Goal: Information Seeking & Learning: Check status

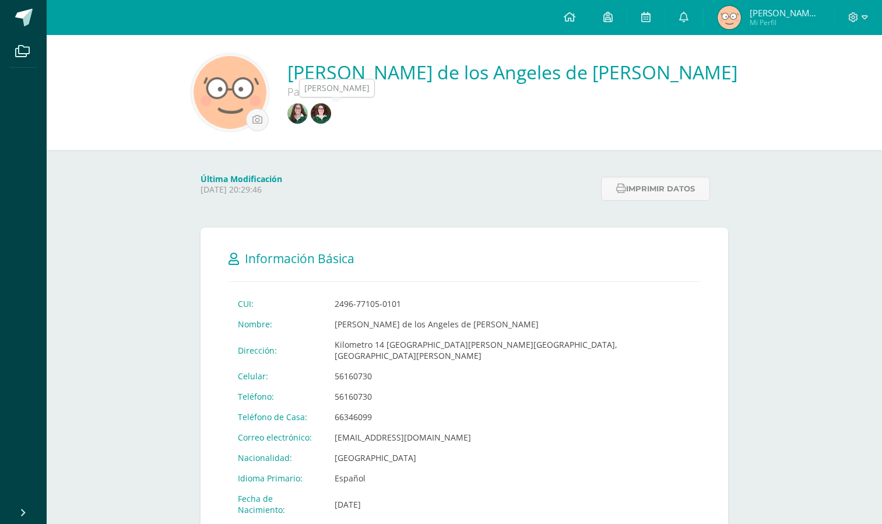
click at [311, 104] on link at bounding box center [298, 114] width 23 height 23
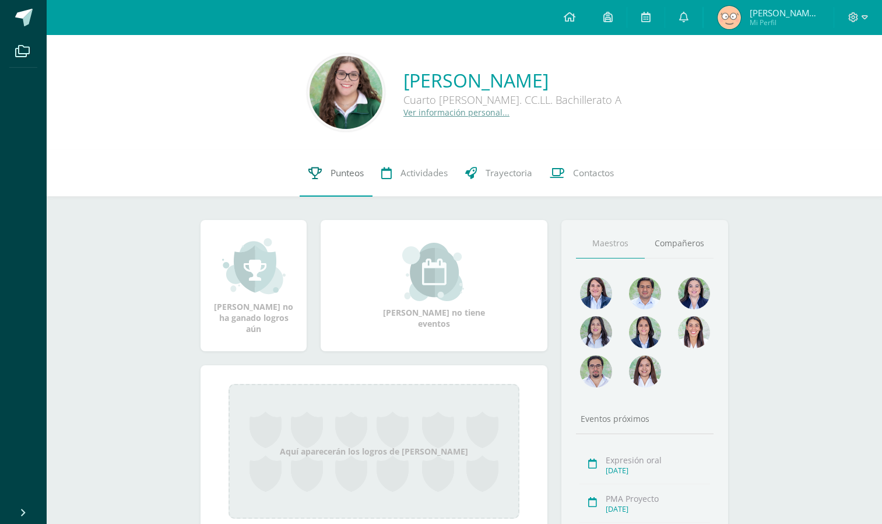
click at [328, 178] on link "Punteos" at bounding box center [336, 173] width 73 height 47
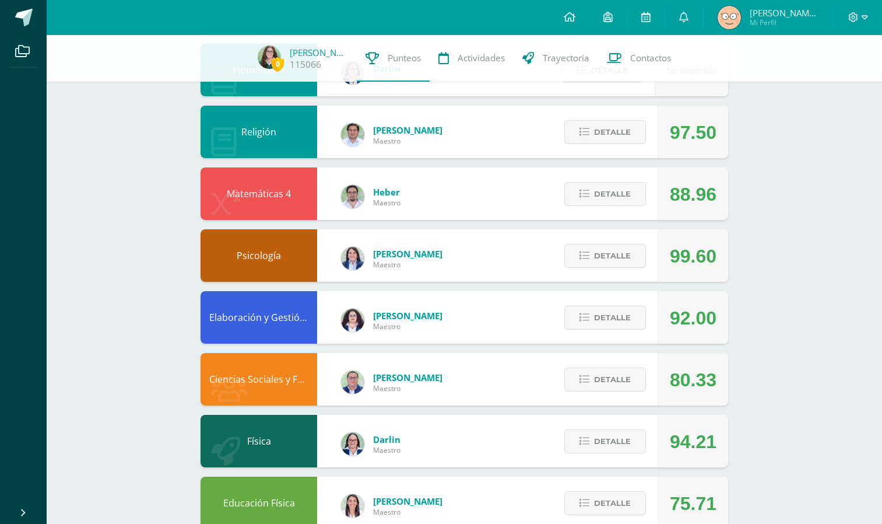
scroll to position [314, 0]
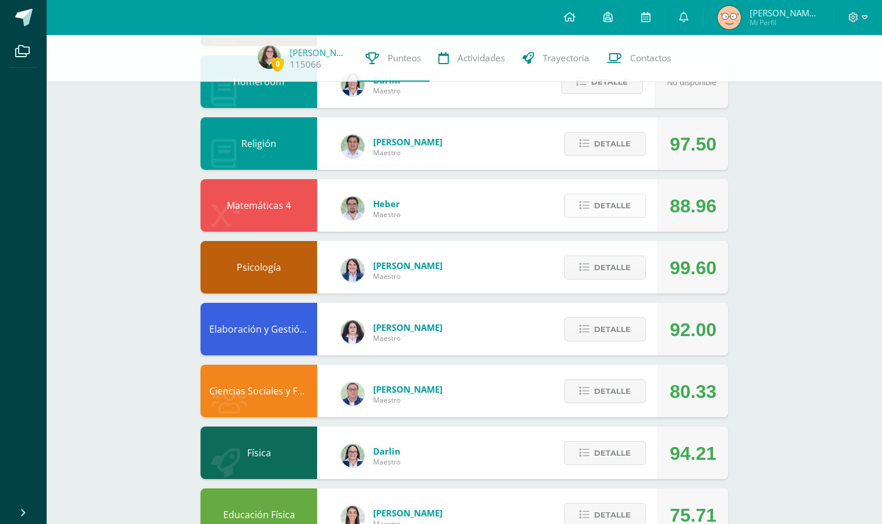
click at [612, 209] on span "Detalle" at bounding box center [612, 206] width 37 height 22
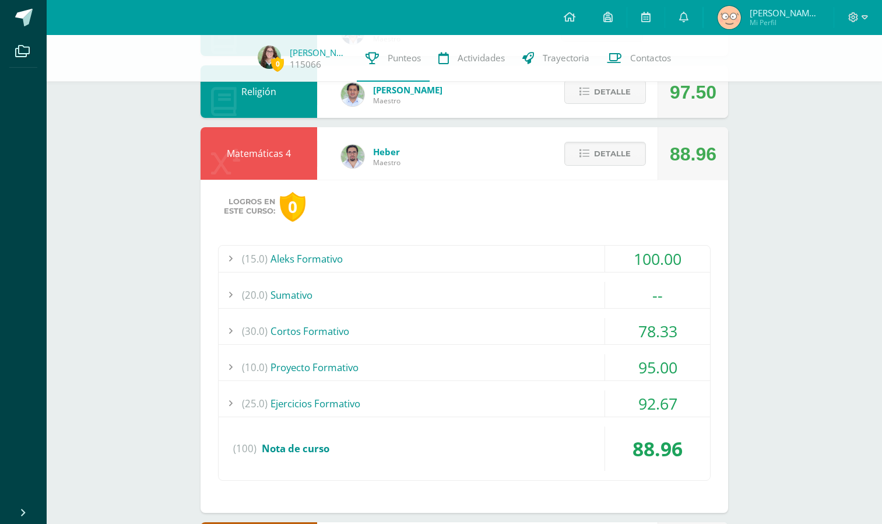
scroll to position [374, 0]
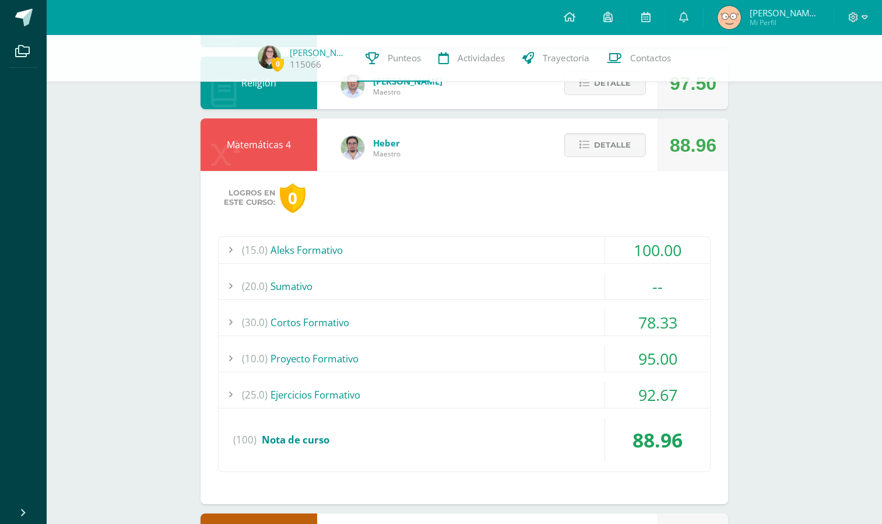
click at [483, 320] on div "(30.0) Cortos Formativo" at bounding box center [465, 322] width 492 height 26
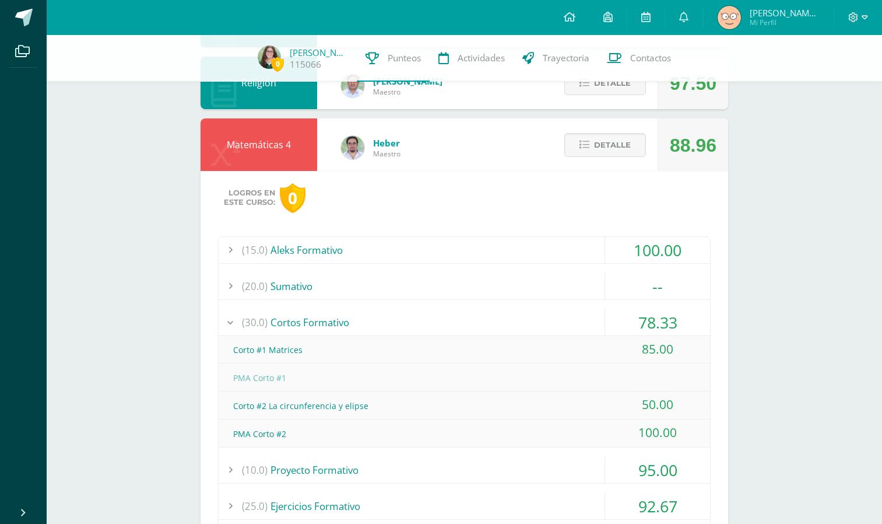
click at [482, 318] on div "(30.0) Cortos Formativo" at bounding box center [465, 322] width 492 height 26
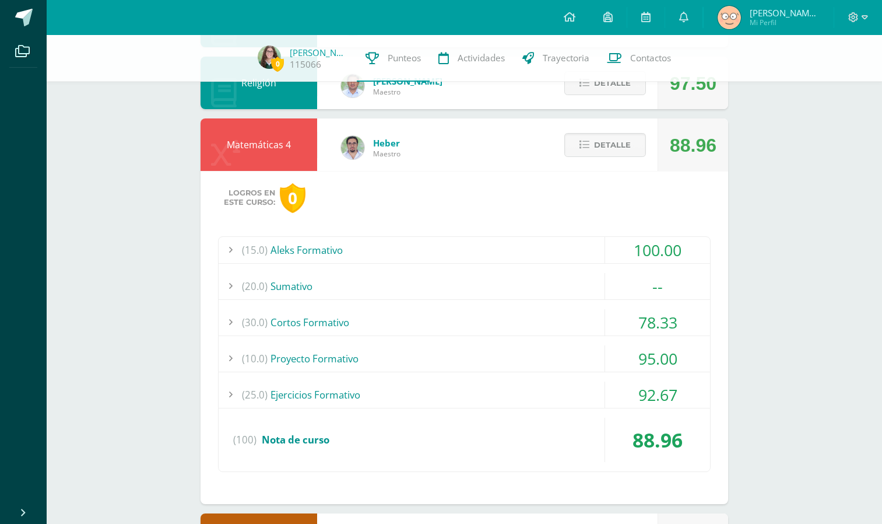
click at [473, 355] on div "(10.0) Proyecto Formativo" at bounding box center [465, 358] width 492 height 26
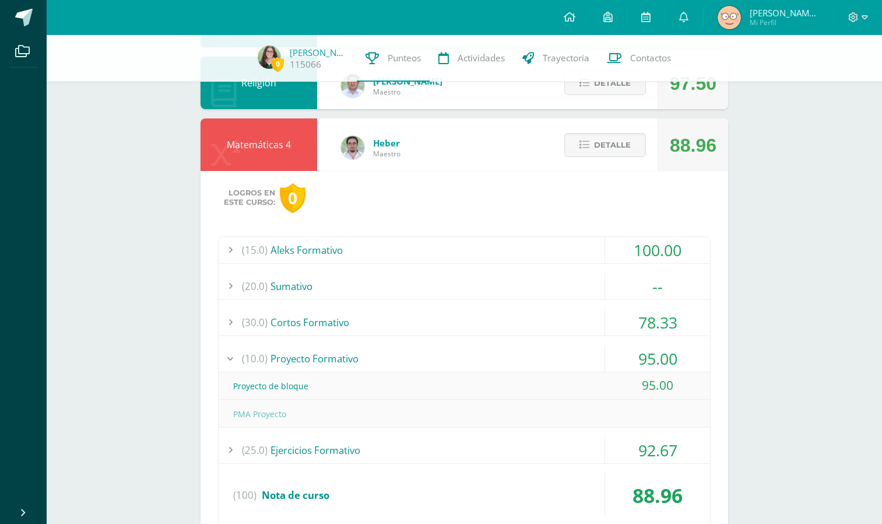
click at [478, 355] on div "(10.0) Proyecto Formativo" at bounding box center [465, 358] width 492 height 26
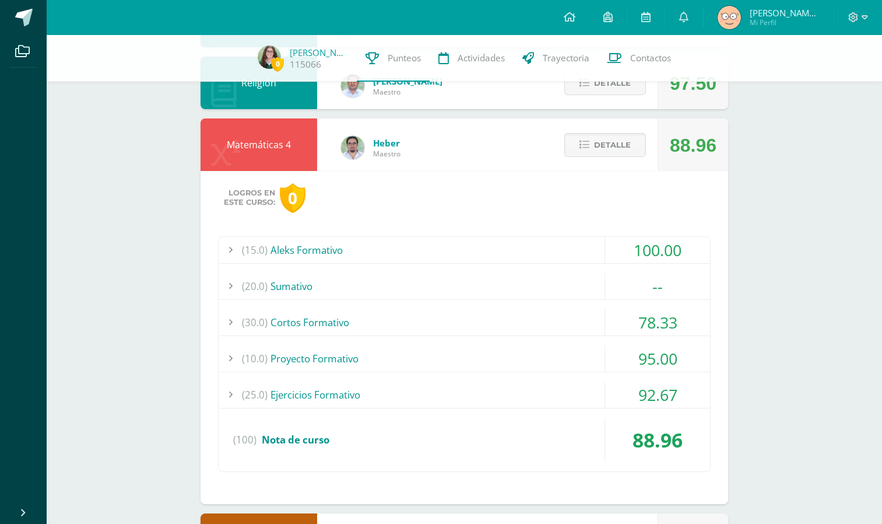
click at [483, 394] on div "(25.0) Ejercicios Formativo" at bounding box center [465, 394] width 492 height 26
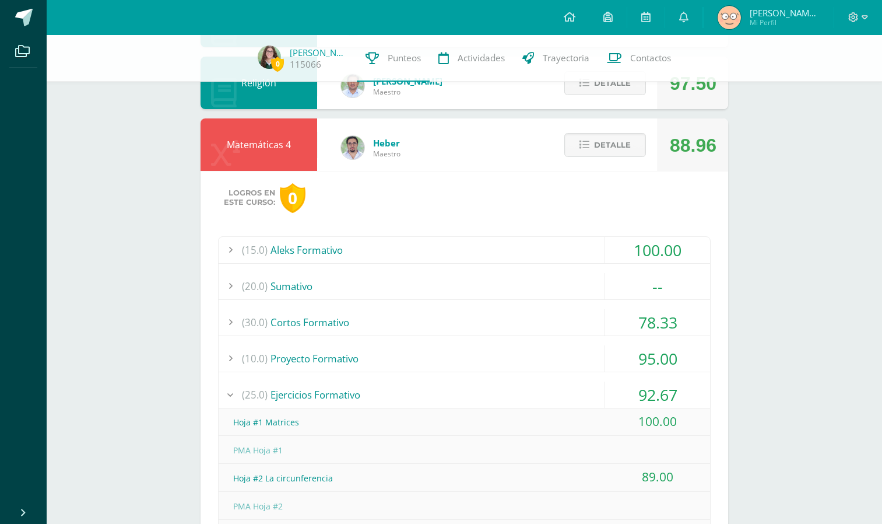
click at [481, 394] on div "(25.0) Ejercicios Formativo" at bounding box center [465, 394] width 492 height 26
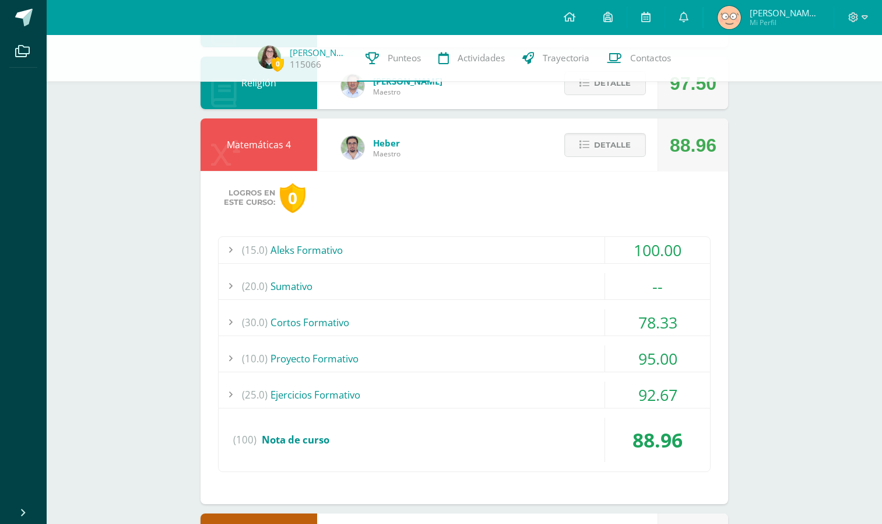
click at [427, 278] on div "(20.0) [GEOGRAPHIC_DATA]" at bounding box center [465, 286] width 492 height 26
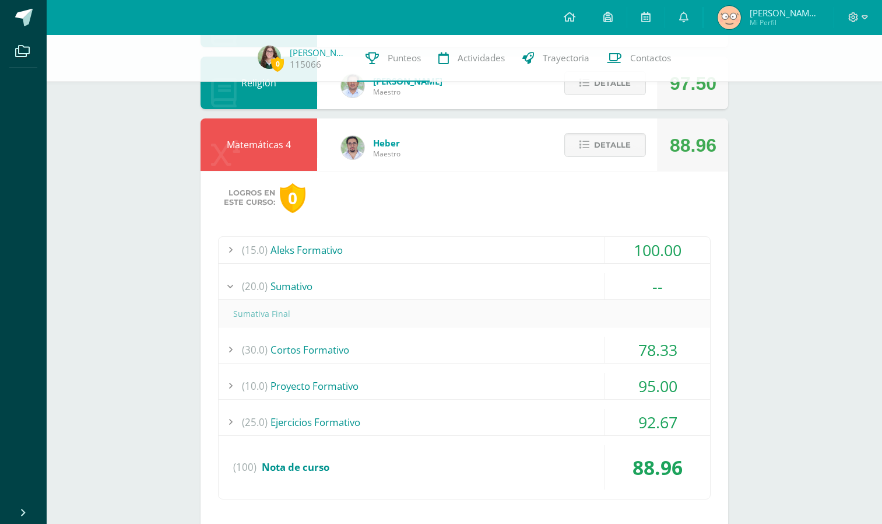
click at [427, 278] on div "(20.0) [GEOGRAPHIC_DATA]" at bounding box center [465, 286] width 492 height 26
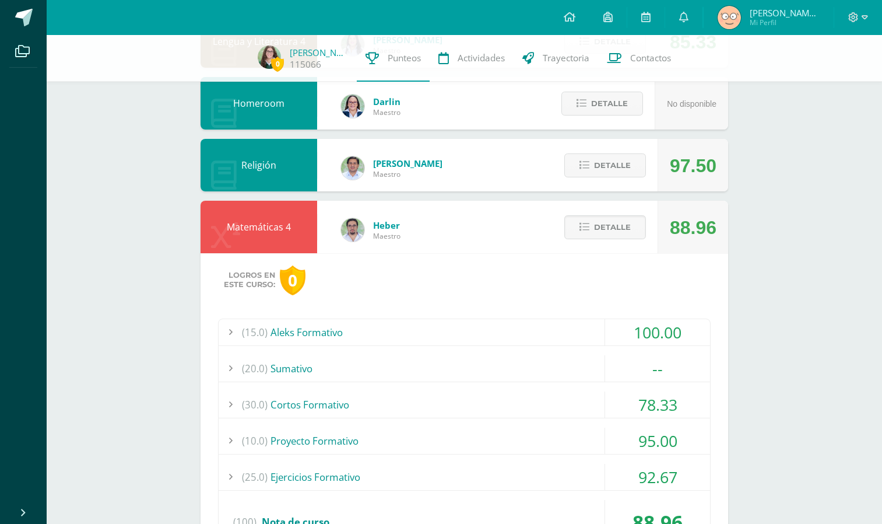
scroll to position [291, 0]
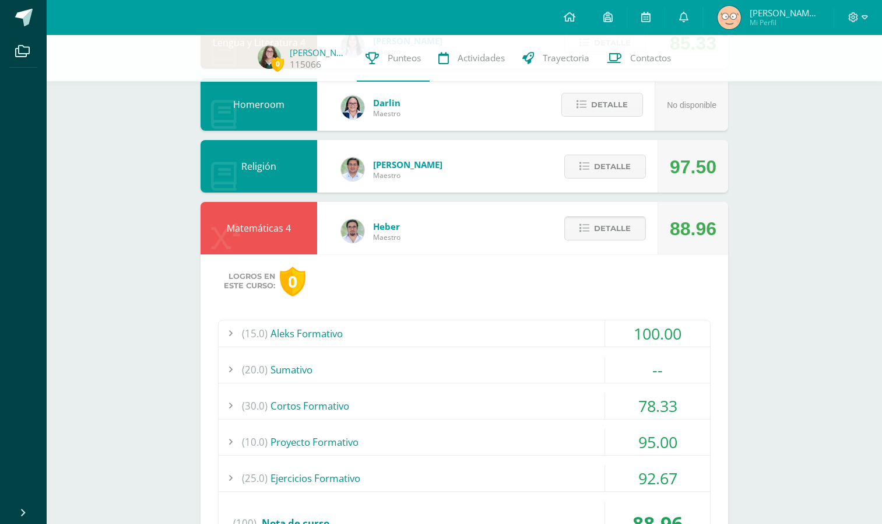
click at [594, 227] on button "Detalle" at bounding box center [605, 228] width 82 height 24
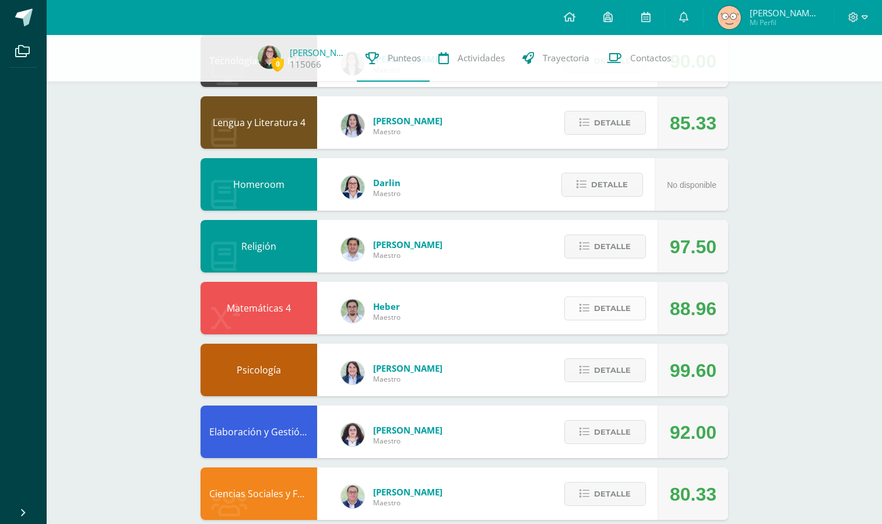
scroll to position [209, 0]
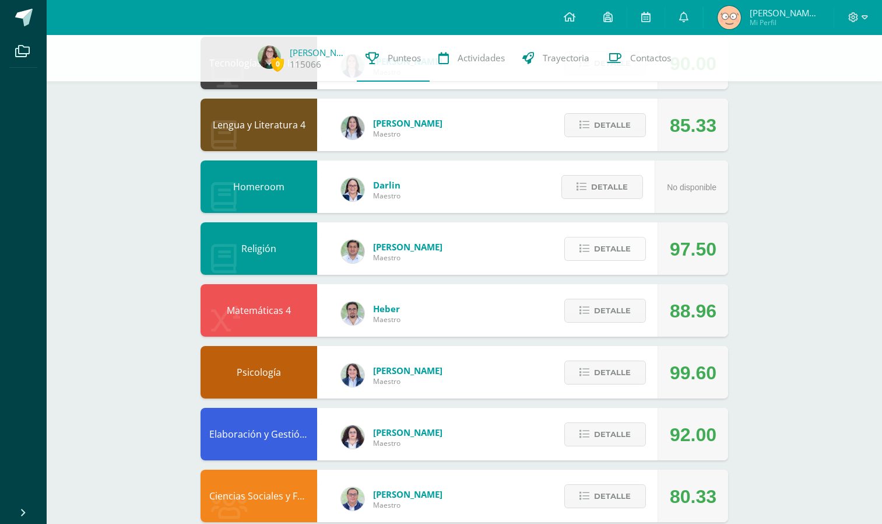
click at [614, 247] on span "Detalle" at bounding box center [612, 249] width 37 height 22
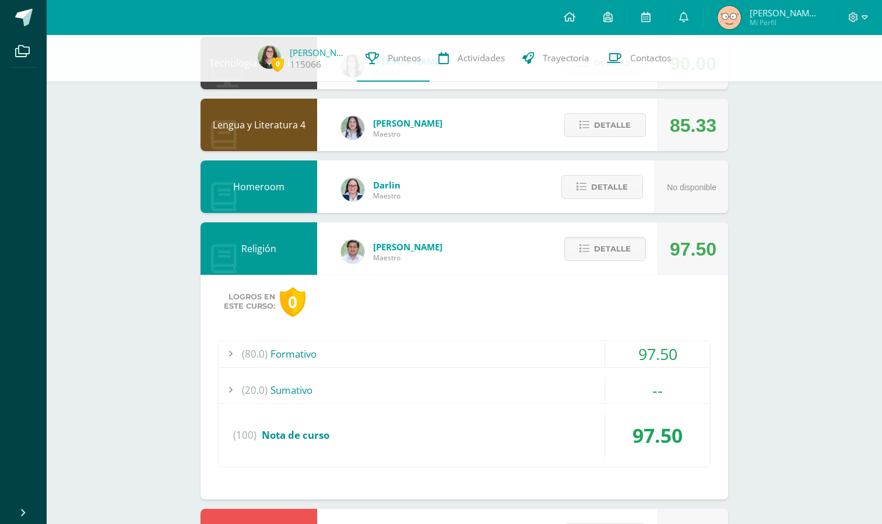
click at [577, 356] on div "(80.0) Formativo" at bounding box center [465, 354] width 492 height 26
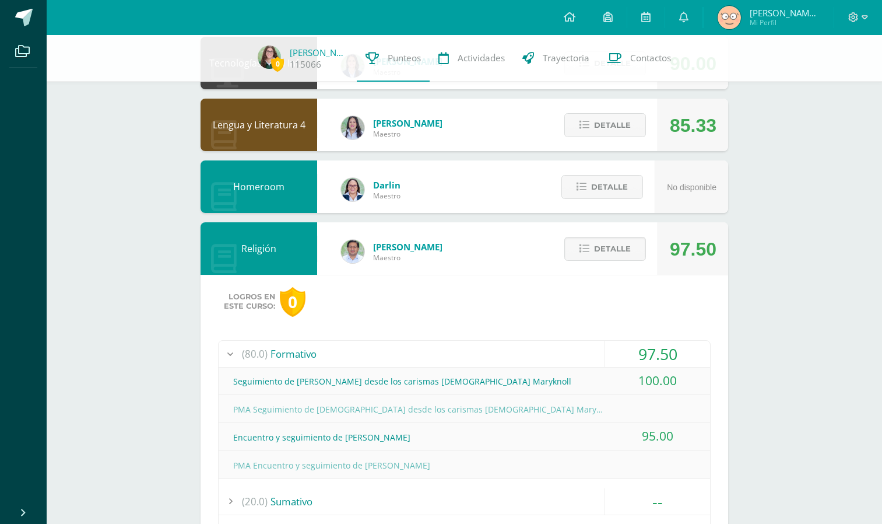
drag, startPoint x: 577, startPoint y: 356, endPoint x: 503, endPoint y: 376, distance: 77.4
click at [503, 376] on div "Seguimiento de [PERSON_NAME] desde los carismas [DEMOGRAPHIC_DATA] Maryknoll" at bounding box center [465, 381] width 492 height 26
click at [486, 359] on div "(80.0) Formativo" at bounding box center [465, 354] width 492 height 26
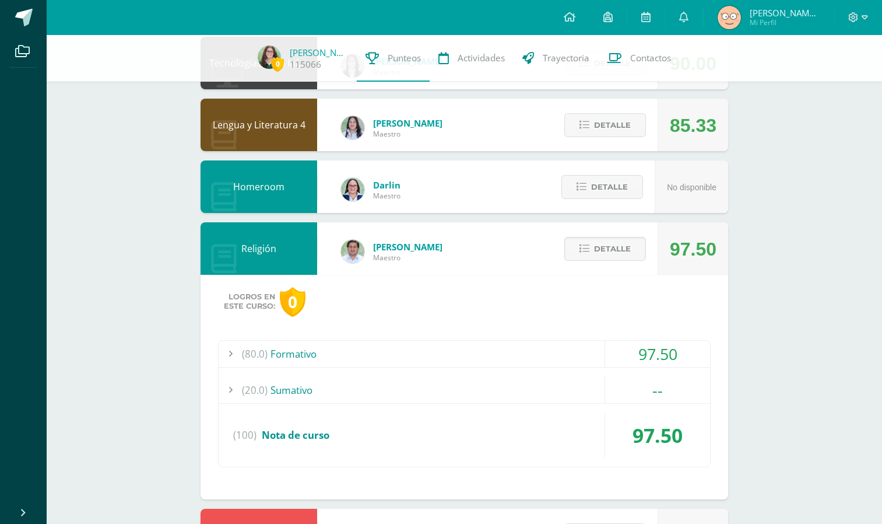
click at [476, 390] on div "(20.0) [GEOGRAPHIC_DATA]" at bounding box center [465, 390] width 492 height 26
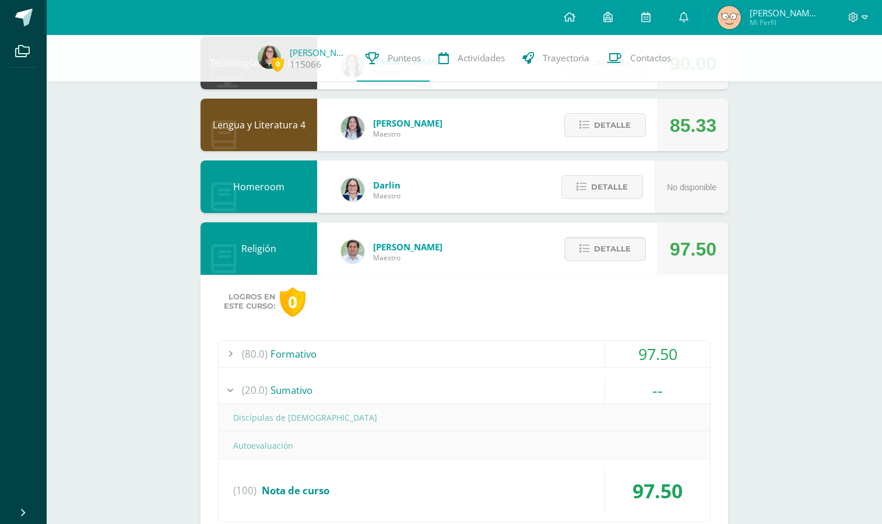
click at [476, 390] on div "(20.0) [GEOGRAPHIC_DATA]" at bounding box center [465, 390] width 492 height 26
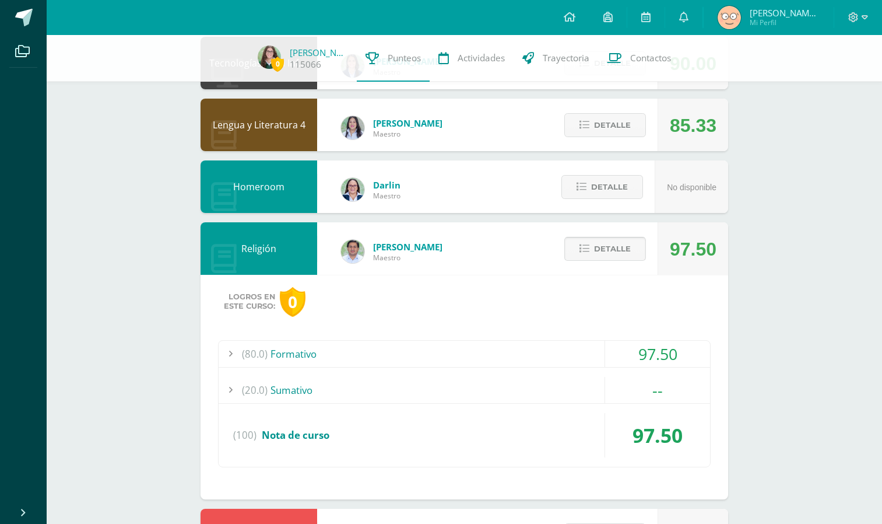
click at [591, 261] on button "Detalle" at bounding box center [605, 249] width 82 height 24
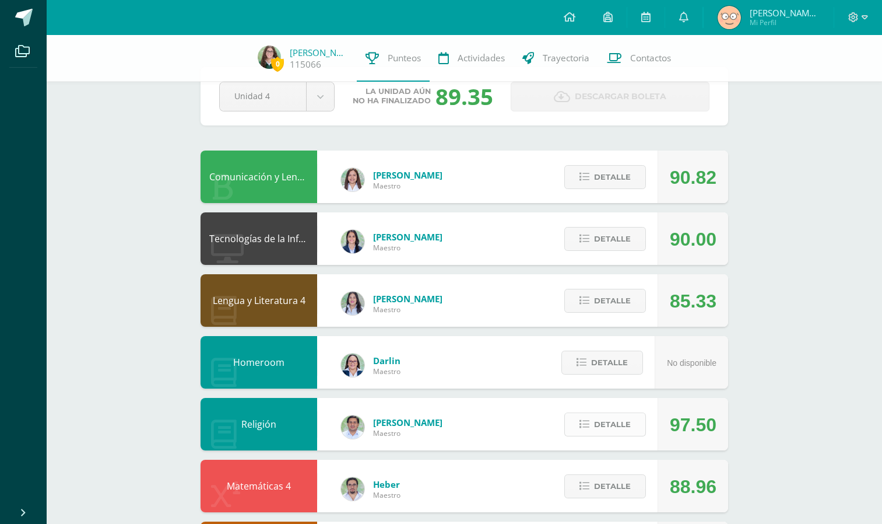
scroll to position [34, 0]
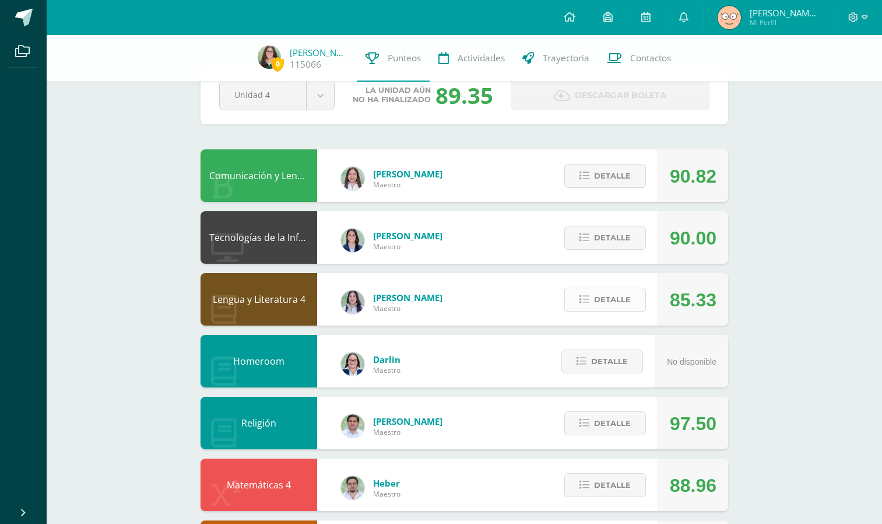
click at [609, 299] on span "Detalle" at bounding box center [612, 300] width 37 height 22
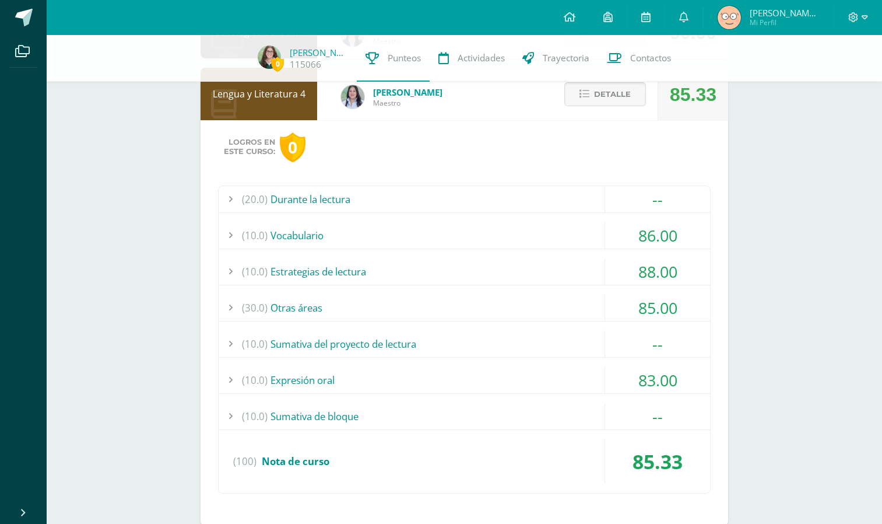
scroll to position [242, 0]
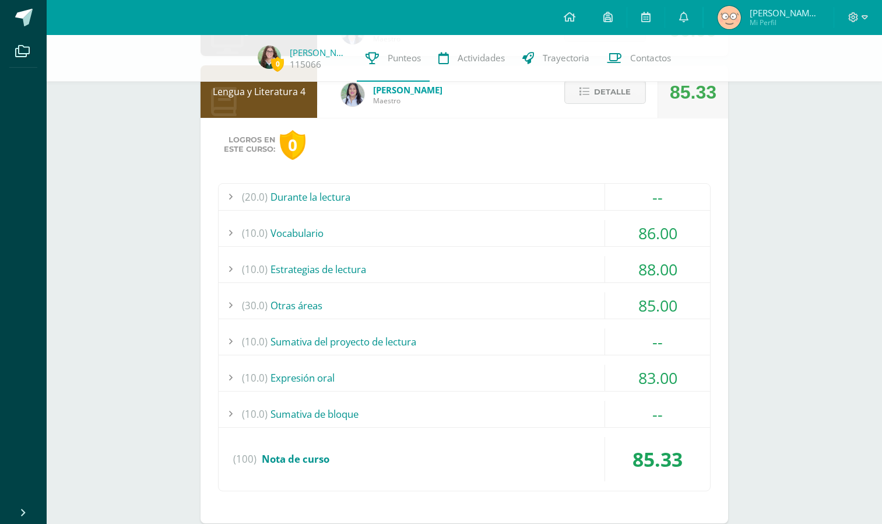
click at [452, 271] on div "(10.0) Estrategias de lectura" at bounding box center [465, 269] width 492 height 26
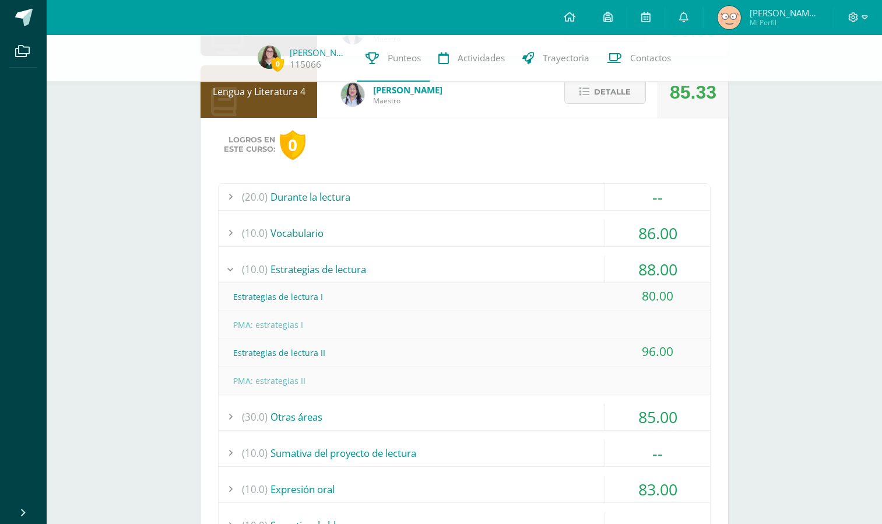
click at [452, 271] on div "(10.0) Estrategias de lectura" at bounding box center [465, 269] width 492 height 26
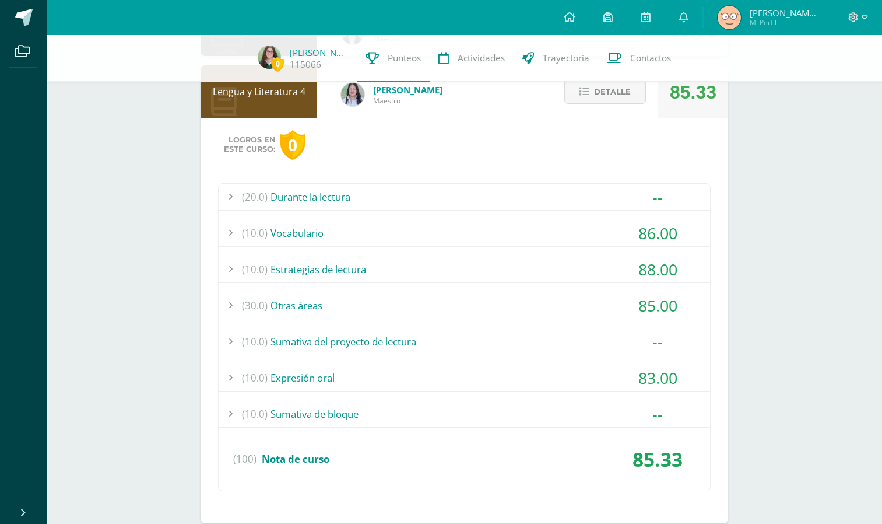
click at [422, 300] on div "(30.0) Otras áreas" at bounding box center [465, 305] width 492 height 26
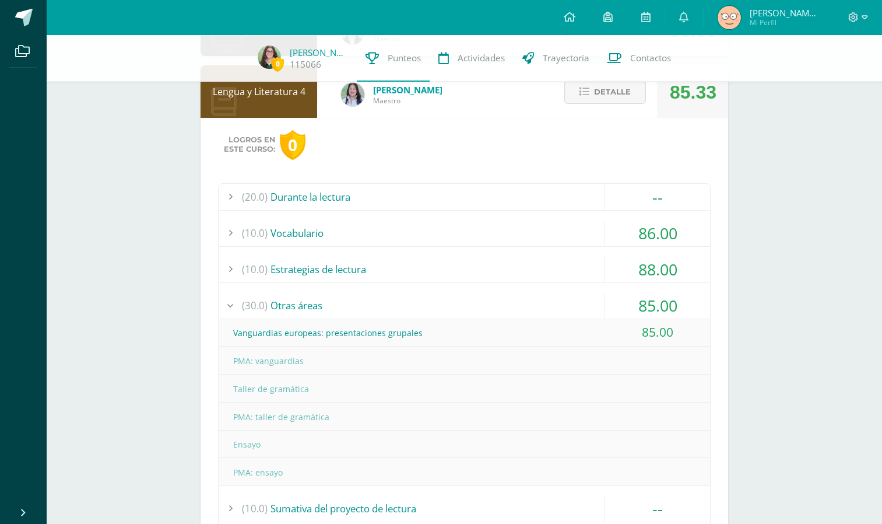
click at [420, 300] on div "(30.0) Otras áreas" at bounding box center [465, 305] width 492 height 26
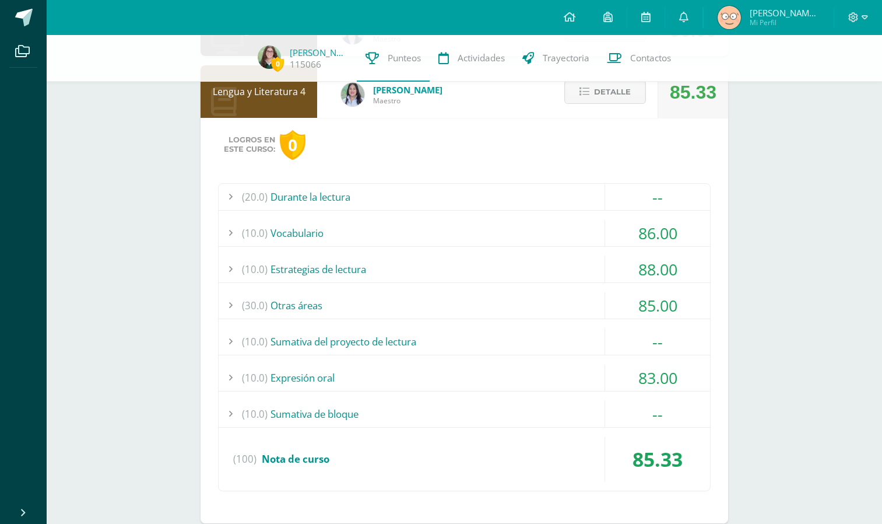
click at [397, 342] on div "(10.0) Sumativa del proyecto de lectura" at bounding box center [465, 341] width 492 height 26
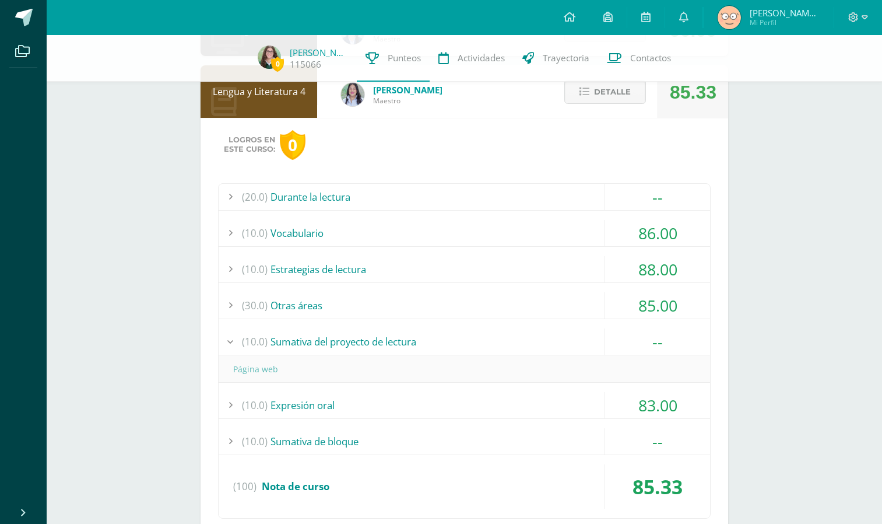
click at [397, 342] on div "(10.0) Sumativa del proyecto de lectura" at bounding box center [465, 341] width 492 height 26
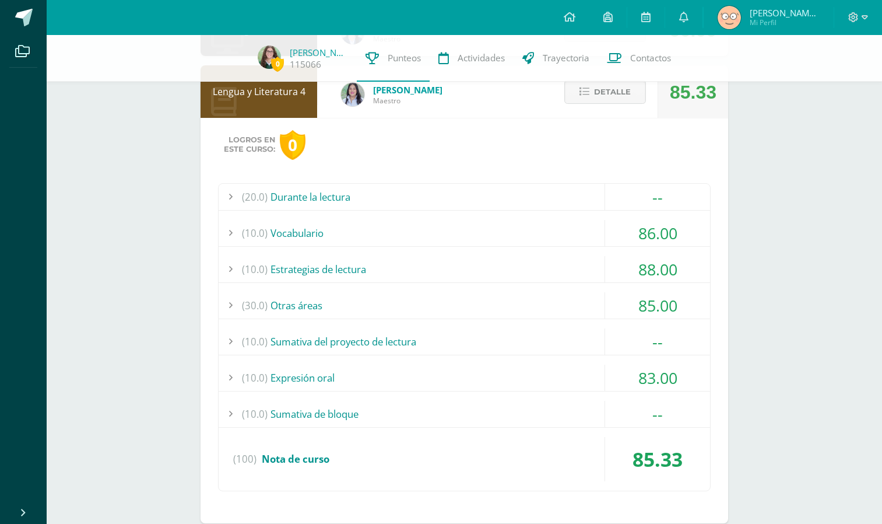
click at [390, 192] on div "(20.0) Durante la lectura" at bounding box center [465, 197] width 492 height 26
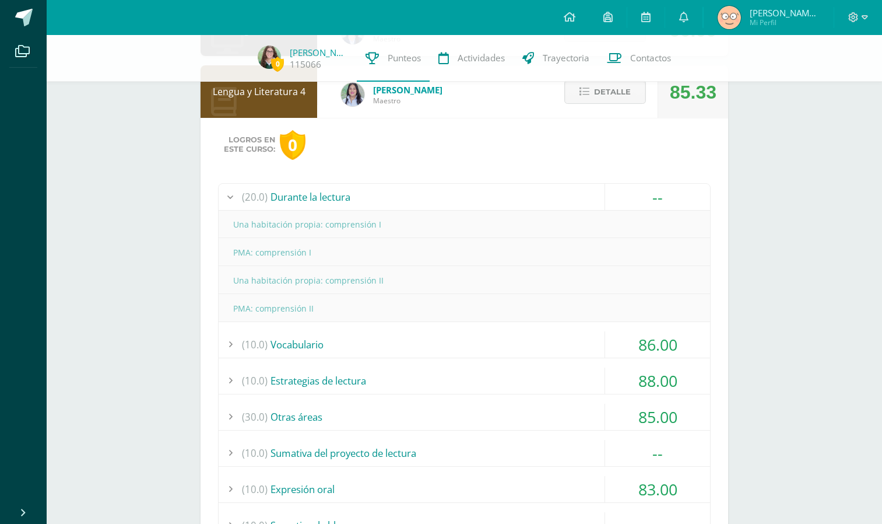
click at [391, 195] on div "(20.0) Durante la lectura" at bounding box center [465, 197] width 492 height 26
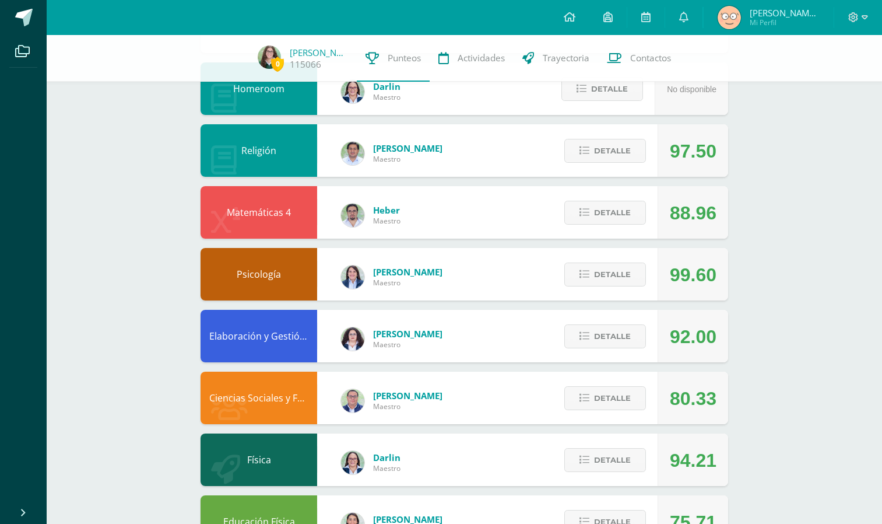
scroll to position [821, 0]
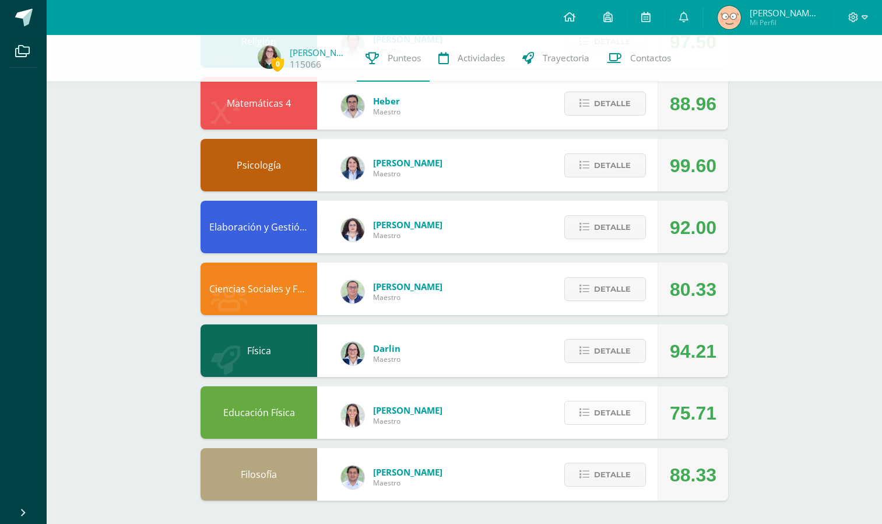
click at [591, 412] on button "Detalle" at bounding box center [605, 413] width 82 height 24
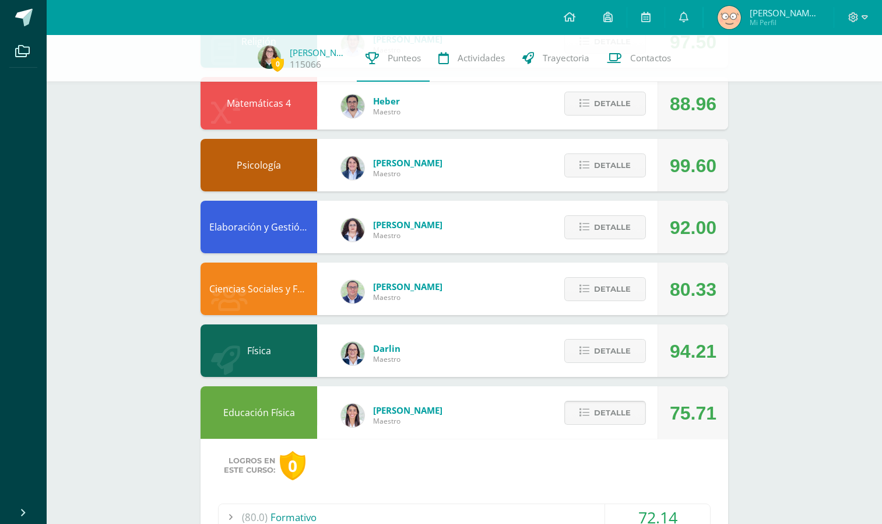
scroll to position [1045, 0]
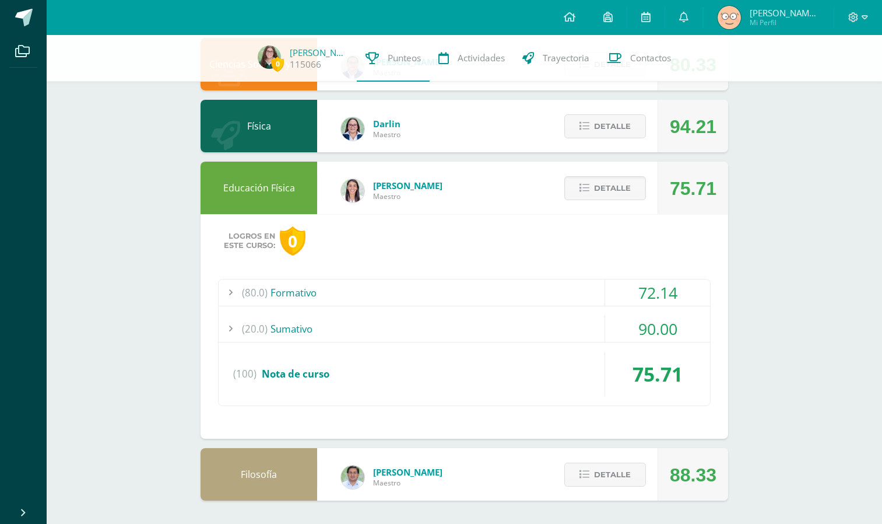
click at [526, 293] on div "(80.0) Formativo" at bounding box center [465, 292] width 492 height 26
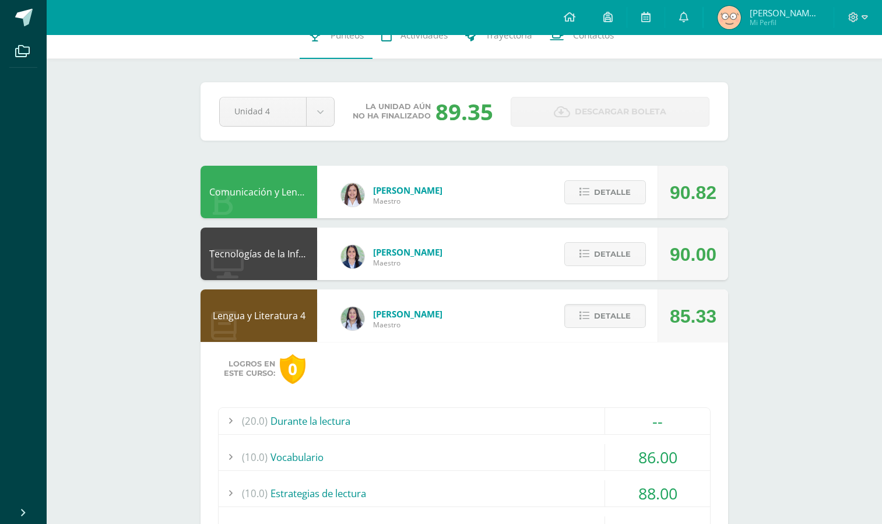
scroll to position [0, 0]
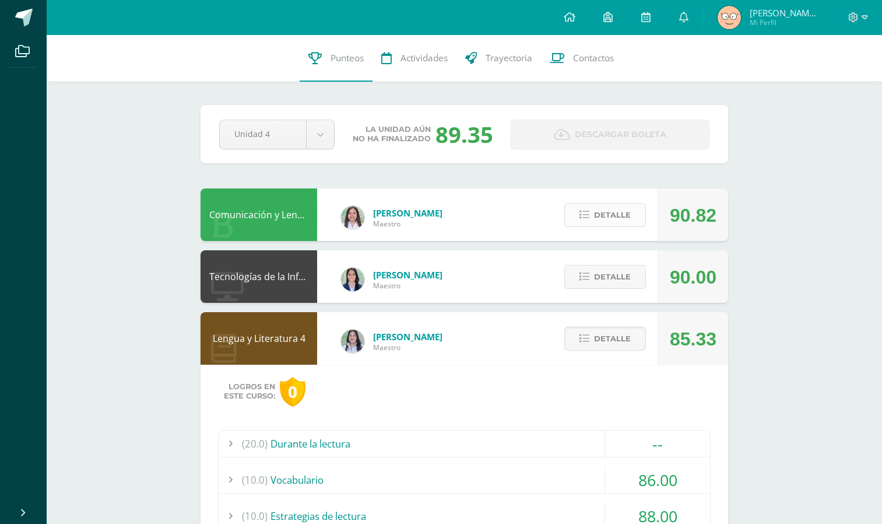
click at [624, 211] on span "Detalle" at bounding box center [612, 215] width 37 height 22
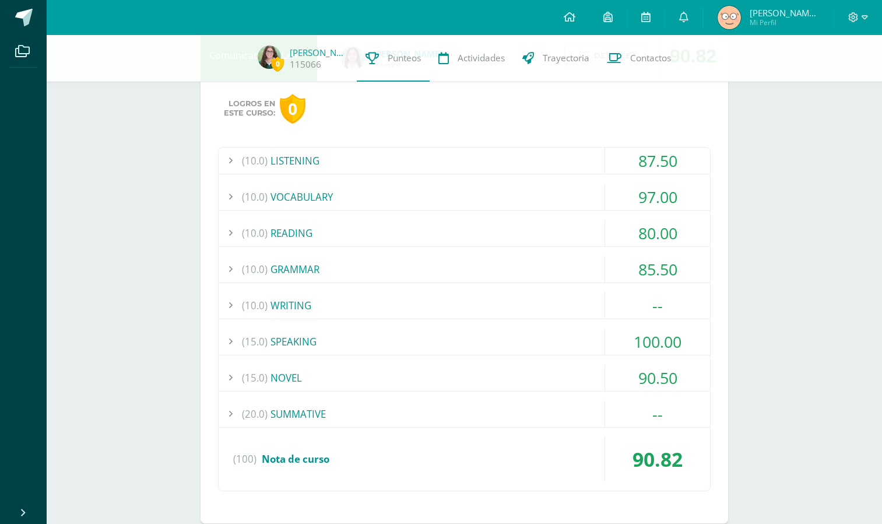
scroll to position [162, 0]
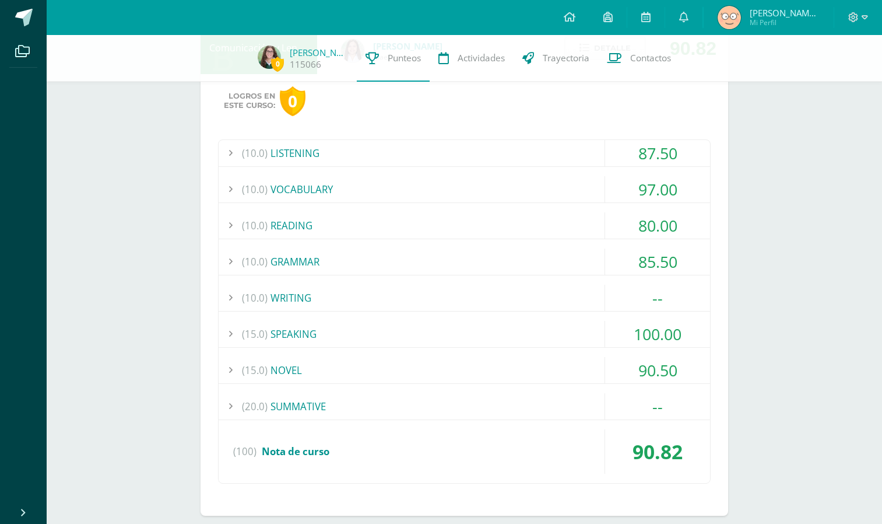
click at [548, 266] on div "(10.0) GRAMMAR" at bounding box center [465, 261] width 492 height 26
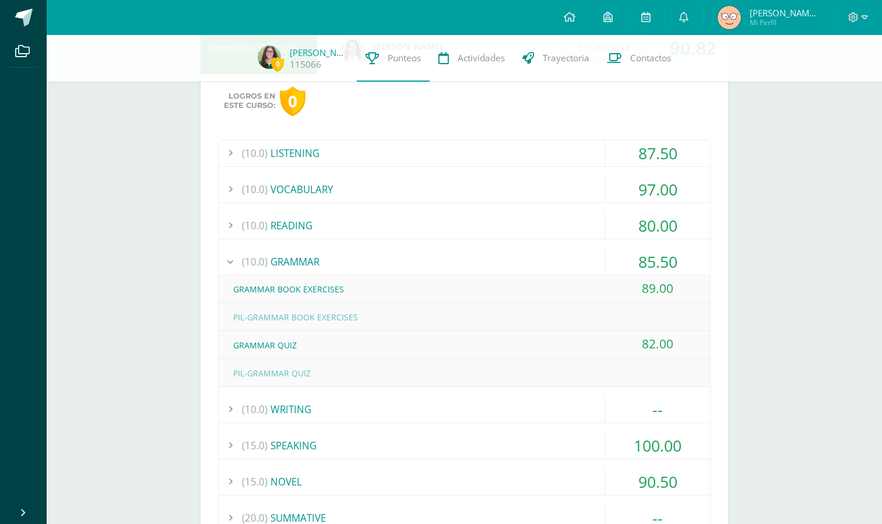
click at [548, 266] on div "(10.0) GRAMMAR" at bounding box center [465, 261] width 492 height 26
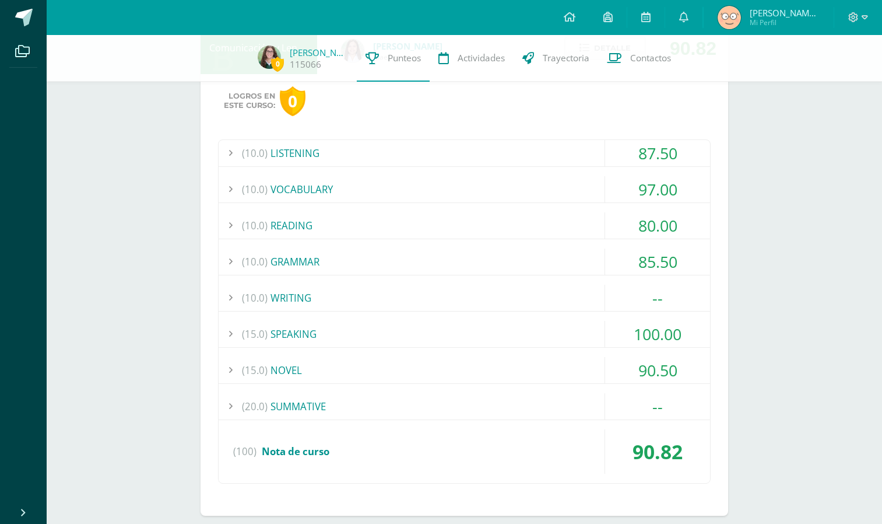
click at [513, 338] on div "(15.0) SPEAKING" at bounding box center [465, 334] width 492 height 26
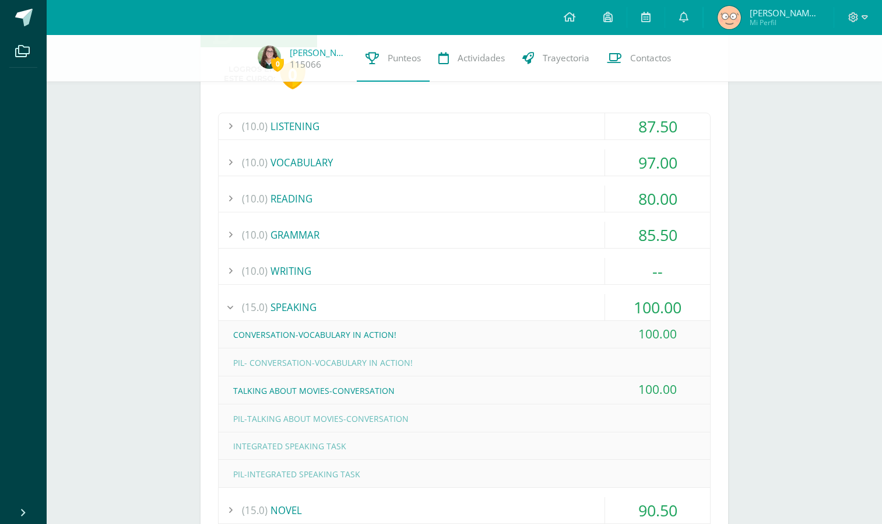
scroll to position [190, 0]
click at [499, 295] on div "(15.0) SPEAKING" at bounding box center [465, 306] width 492 height 26
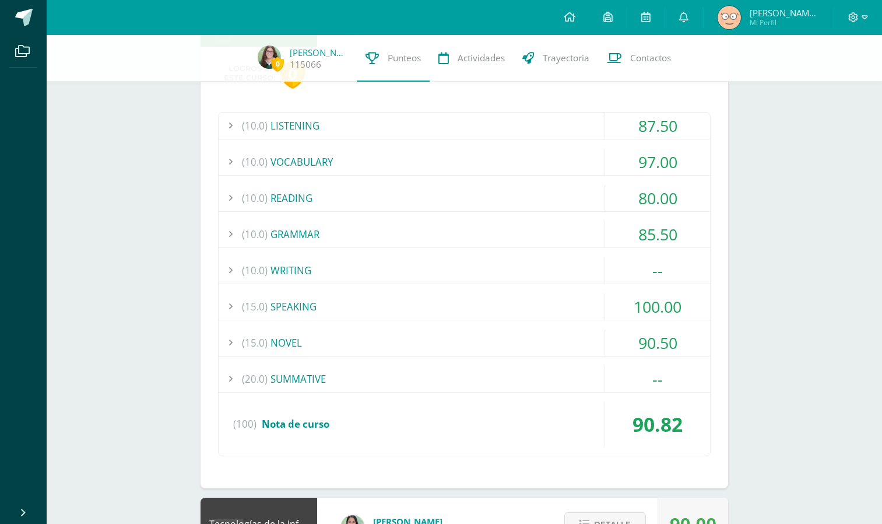
click at [443, 117] on div "(10.0) LISTENING" at bounding box center [465, 126] width 492 height 26
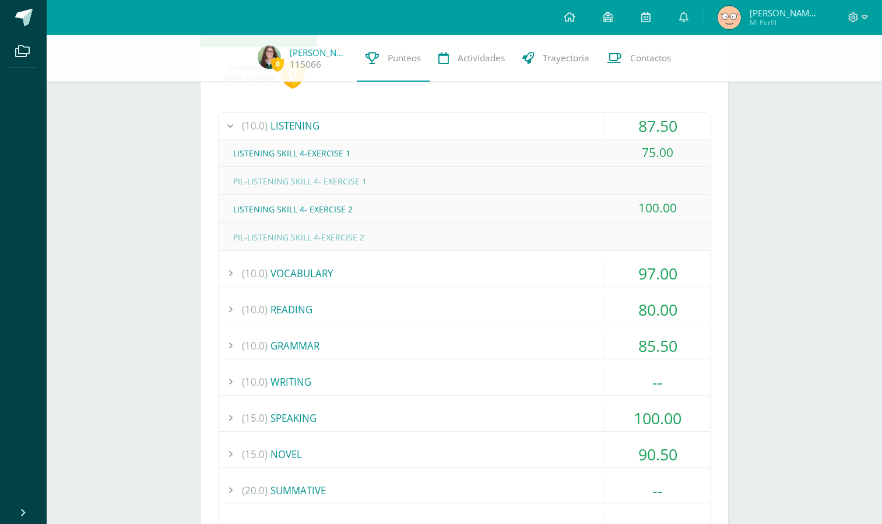
click at [442, 117] on div "(10.0) LISTENING" at bounding box center [465, 126] width 492 height 26
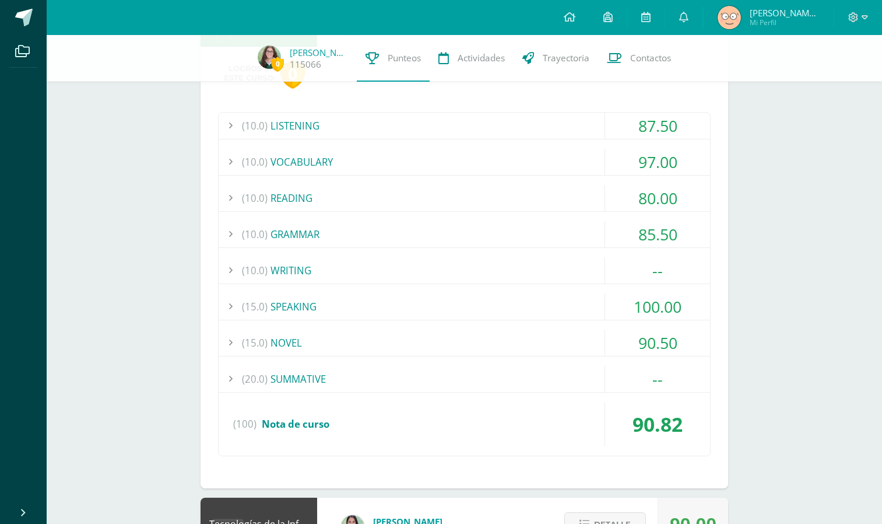
click at [444, 290] on div "(10.0) LISTENING 87.50 LISTENING SKILL 4-EXERCISE 1 75.00" at bounding box center [464, 284] width 493 height 344
click at [381, 306] on div "(15.0) SPEAKING" at bounding box center [465, 306] width 492 height 26
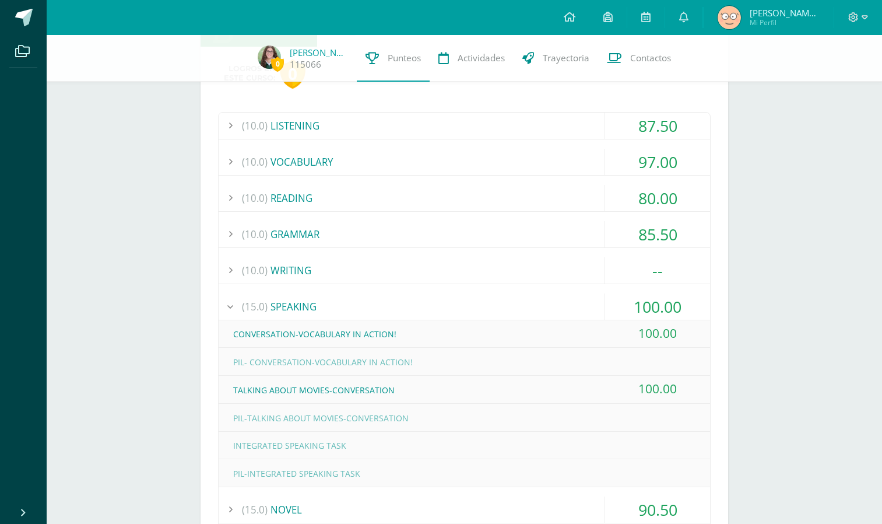
click at [314, 192] on div "(10.0) READING" at bounding box center [465, 198] width 492 height 26
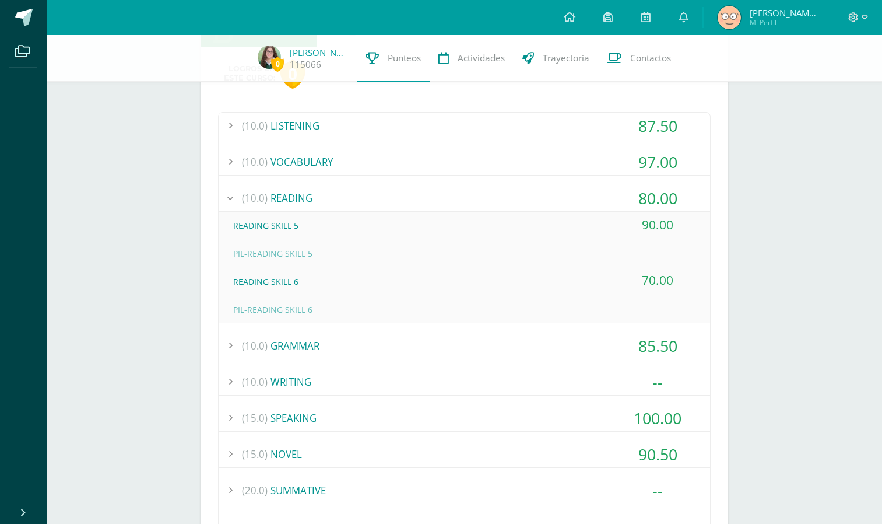
click at [314, 192] on div "(10.0) READING" at bounding box center [465, 198] width 492 height 26
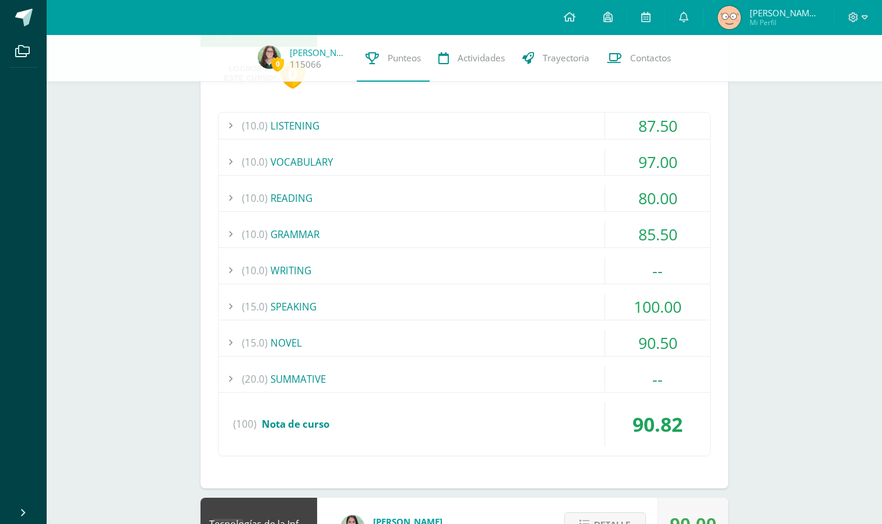
click at [327, 303] on div "(15.0) SPEAKING" at bounding box center [465, 306] width 492 height 26
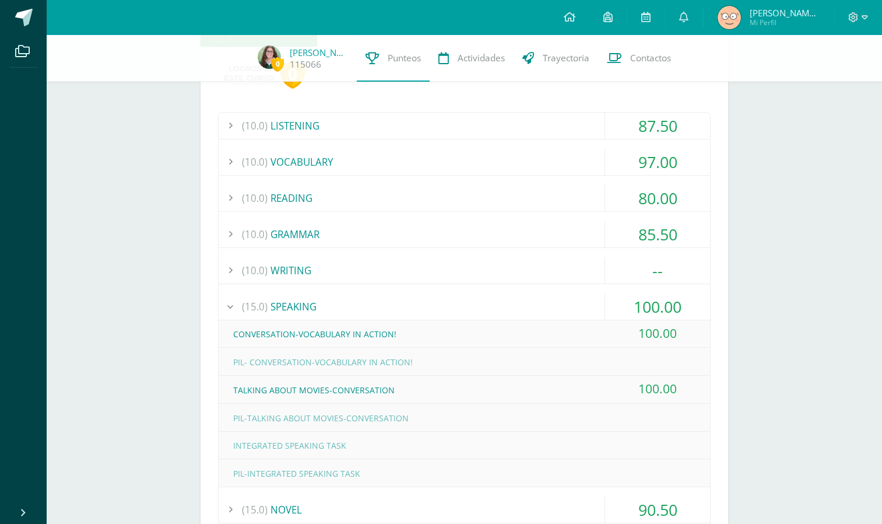
click at [307, 272] on div "(10.0) WRITING" at bounding box center [465, 270] width 492 height 26
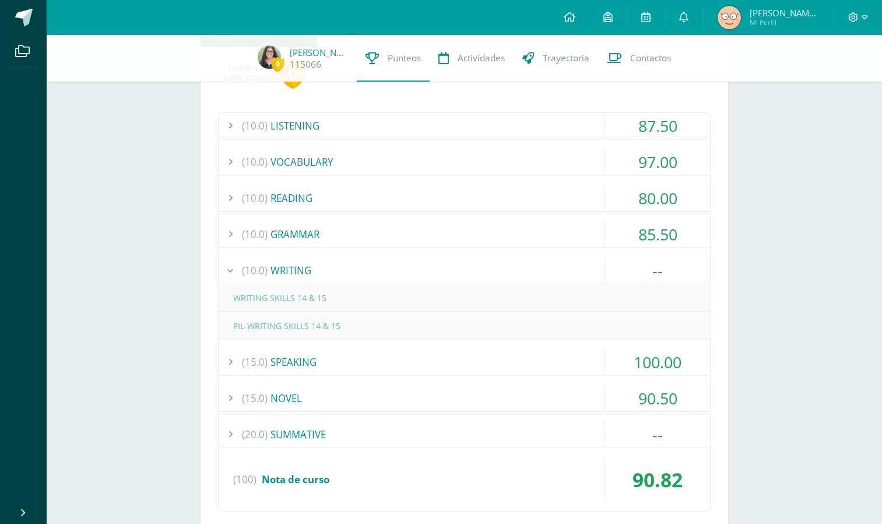
click at [322, 348] on div "(10.0) LISTENING 87.50 LISTENING SKILL 4-EXERCISE 1 75.00" at bounding box center [464, 312] width 493 height 400
click at [322, 354] on div "(15.0) SPEAKING" at bounding box center [465, 362] width 492 height 26
